Goal: Navigation & Orientation: Find specific page/section

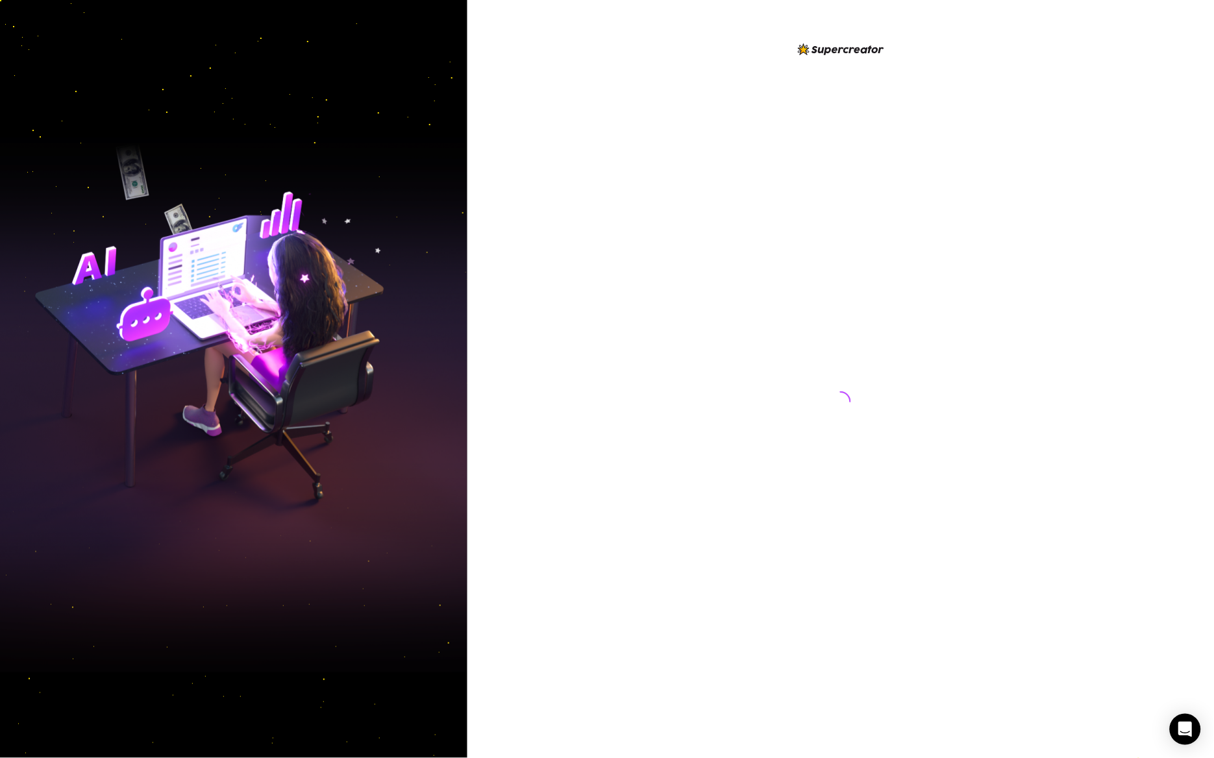
click at [660, 221] on div at bounding box center [840, 379] width 747 height 758
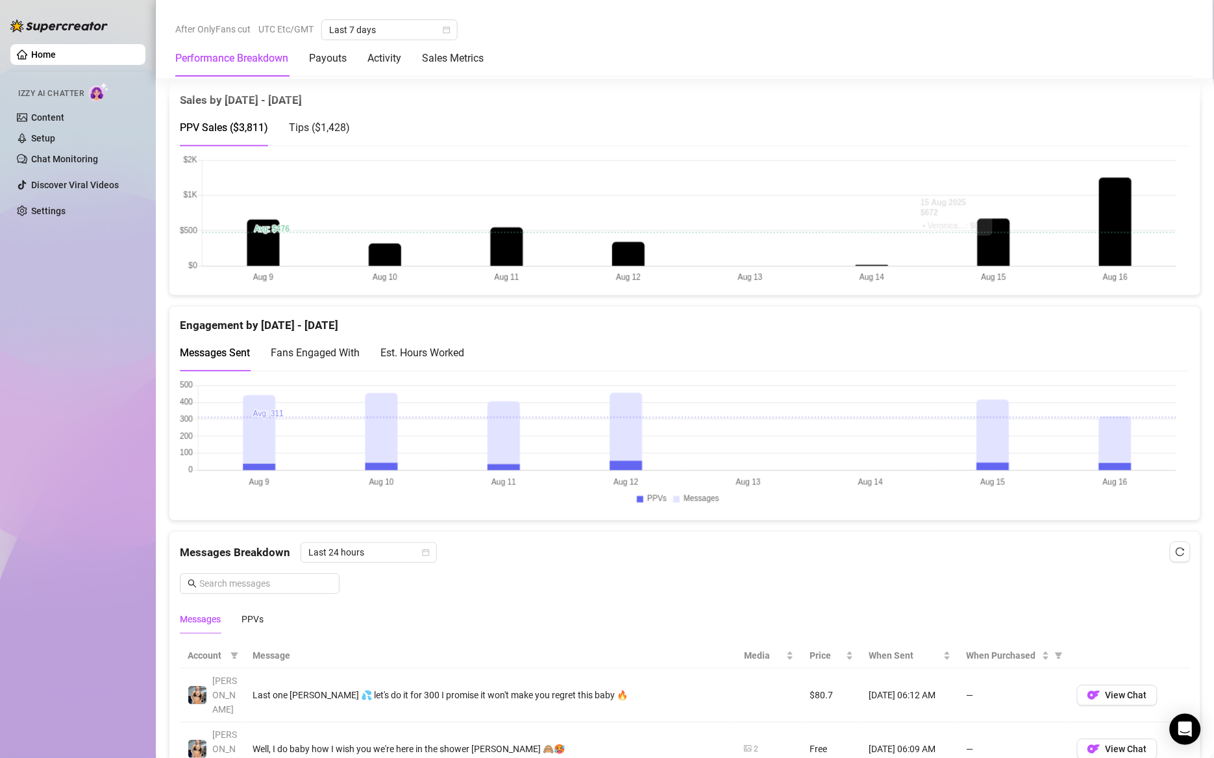
scroll to position [467, 0]
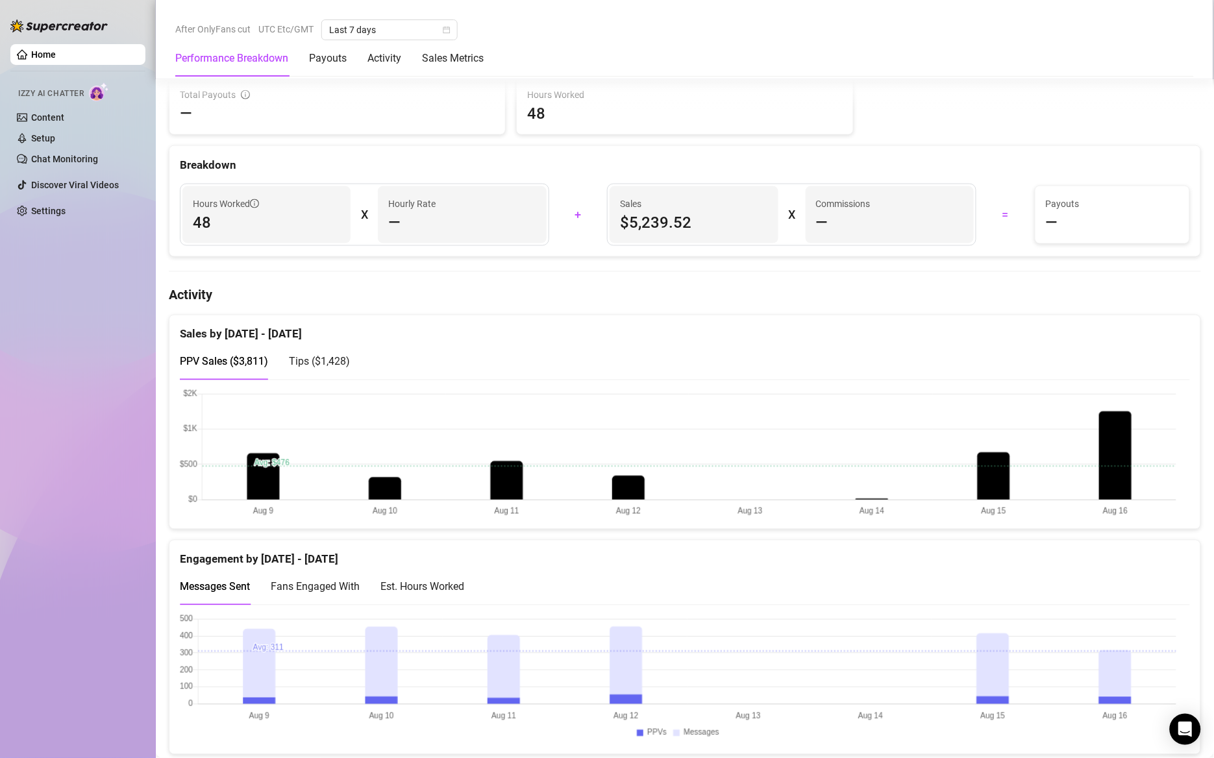
click at [325, 361] on span "Tips ( $1,428 )" at bounding box center [319, 362] width 61 height 12
click at [205, 361] on span "PPV Sales ( $3,811 )" at bounding box center [224, 362] width 88 height 12
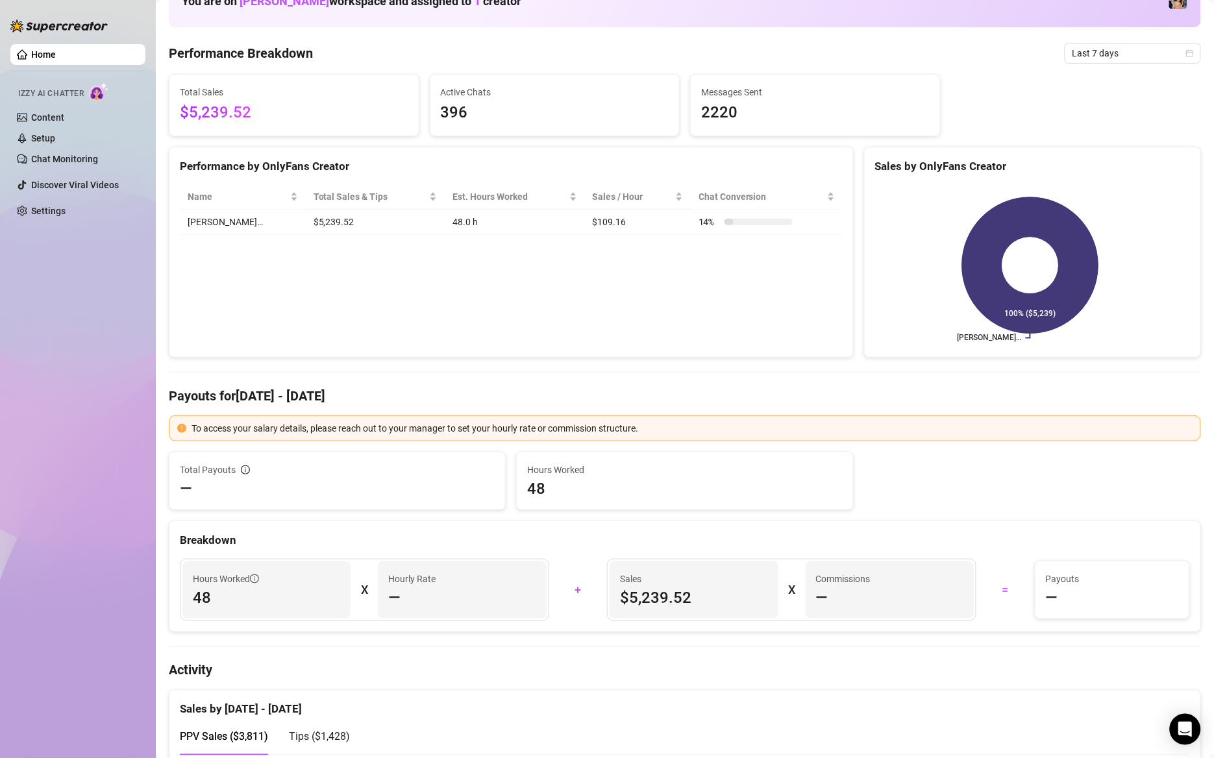
scroll to position [0, 0]
